Goal: Find specific page/section: Find specific page/section

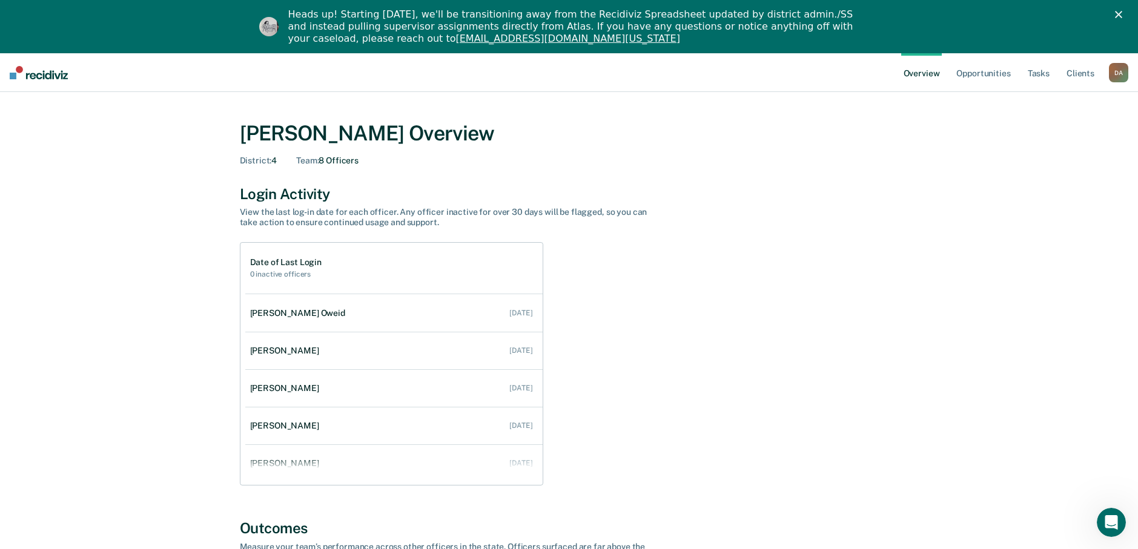
click at [1118, 73] on div "D A" at bounding box center [1118, 72] width 19 height 19
click at [1040, 134] on link "Go to Operations" at bounding box center [1070, 132] width 98 height 10
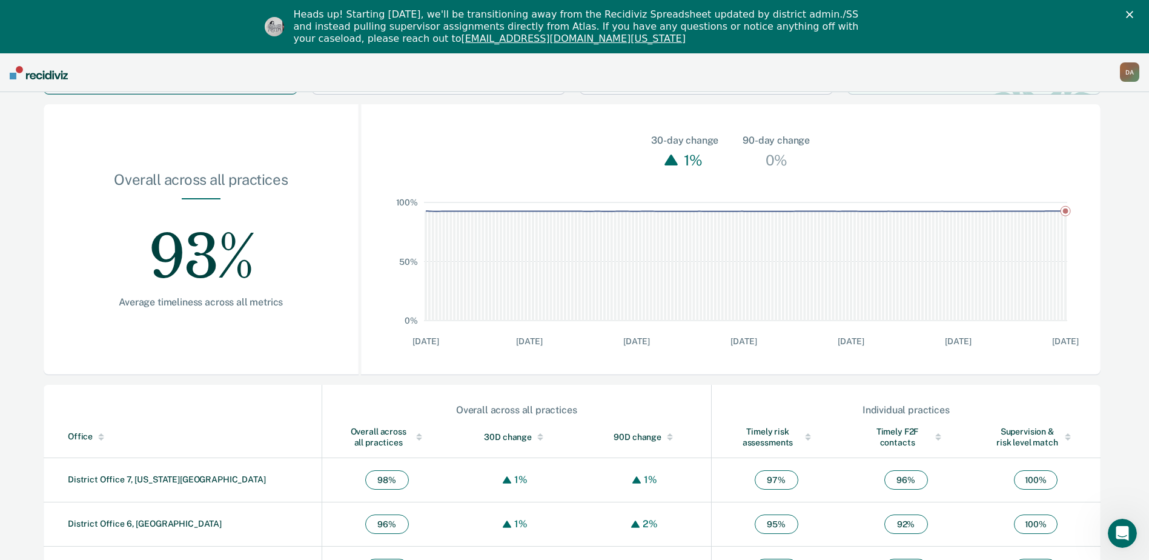
scroll to position [303, 0]
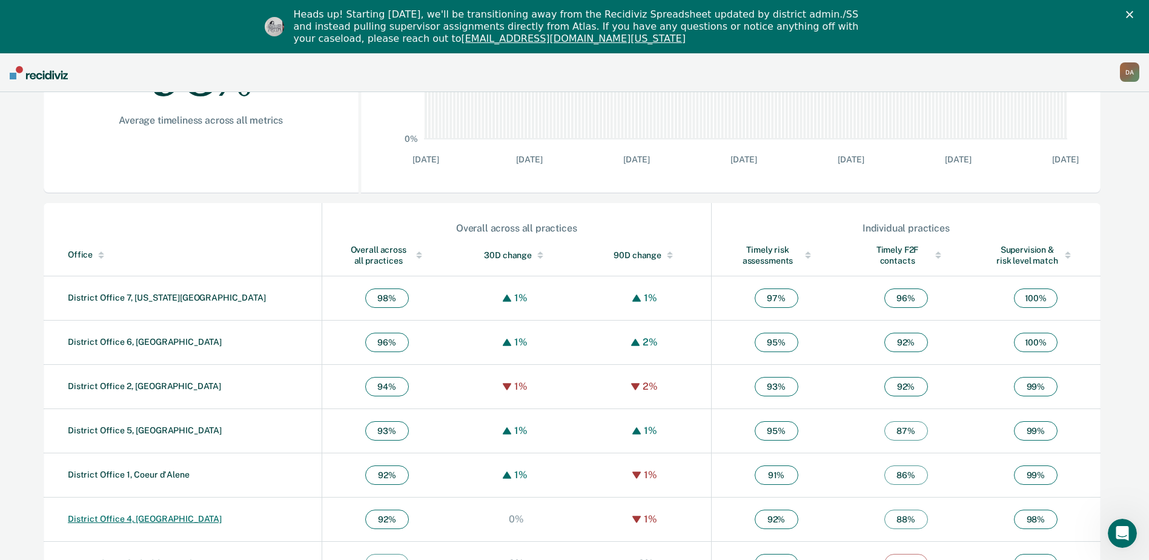
click at [125, 519] on link "District Office 4, [GEOGRAPHIC_DATA]" at bounding box center [145, 519] width 154 height 10
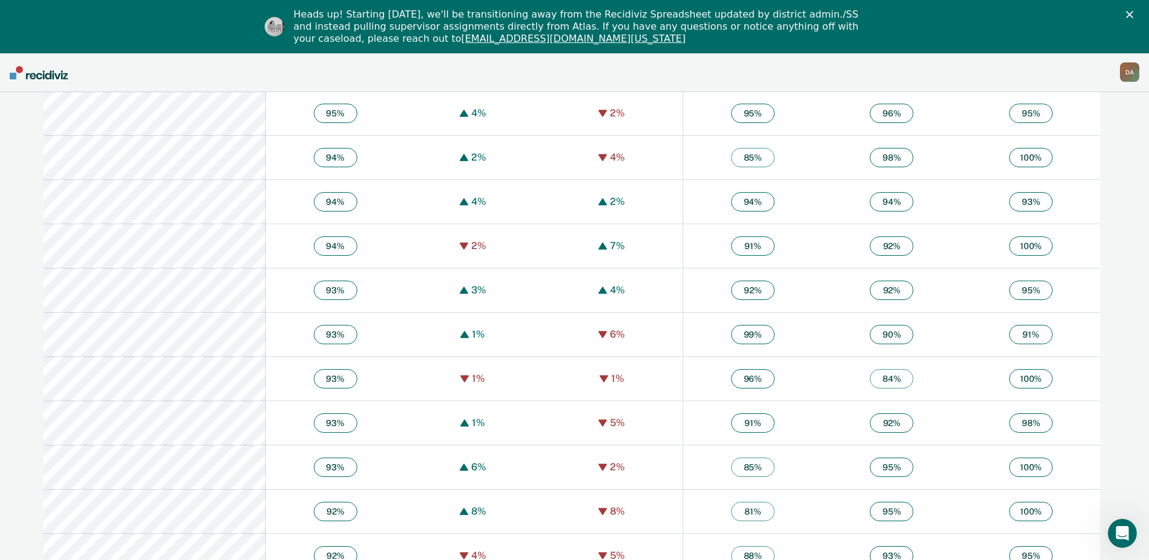
scroll to position [1878, 0]
